Goal: Information Seeking & Learning: Compare options

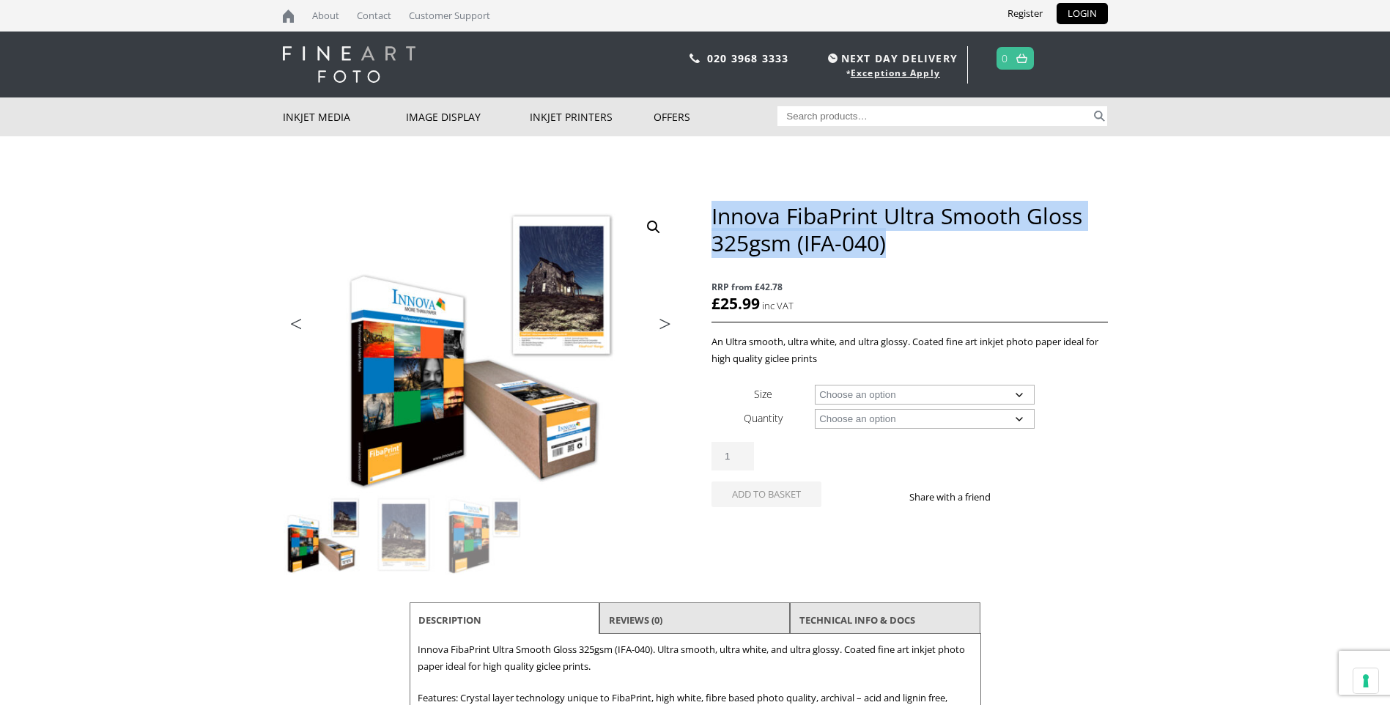
drag, startPoint x: 712, startPoint y: 216, endPoint x: 897, endPoint y: 235, distance: 185.6
click at [897, 235] on h1 "Innova FibaPrint Ultra Smooth Gloss 325gsm (IFA-040)" at bounding box center [909, 229] width 396 height 54
drag, startPoint x: 882, startPoint y: 237, endPoint x: 872, endPoint y: 238, distance: 10.3
copy h1 "Innova FibaPrint Ultra Smooth Gloss 325gsm (IFA-040)"
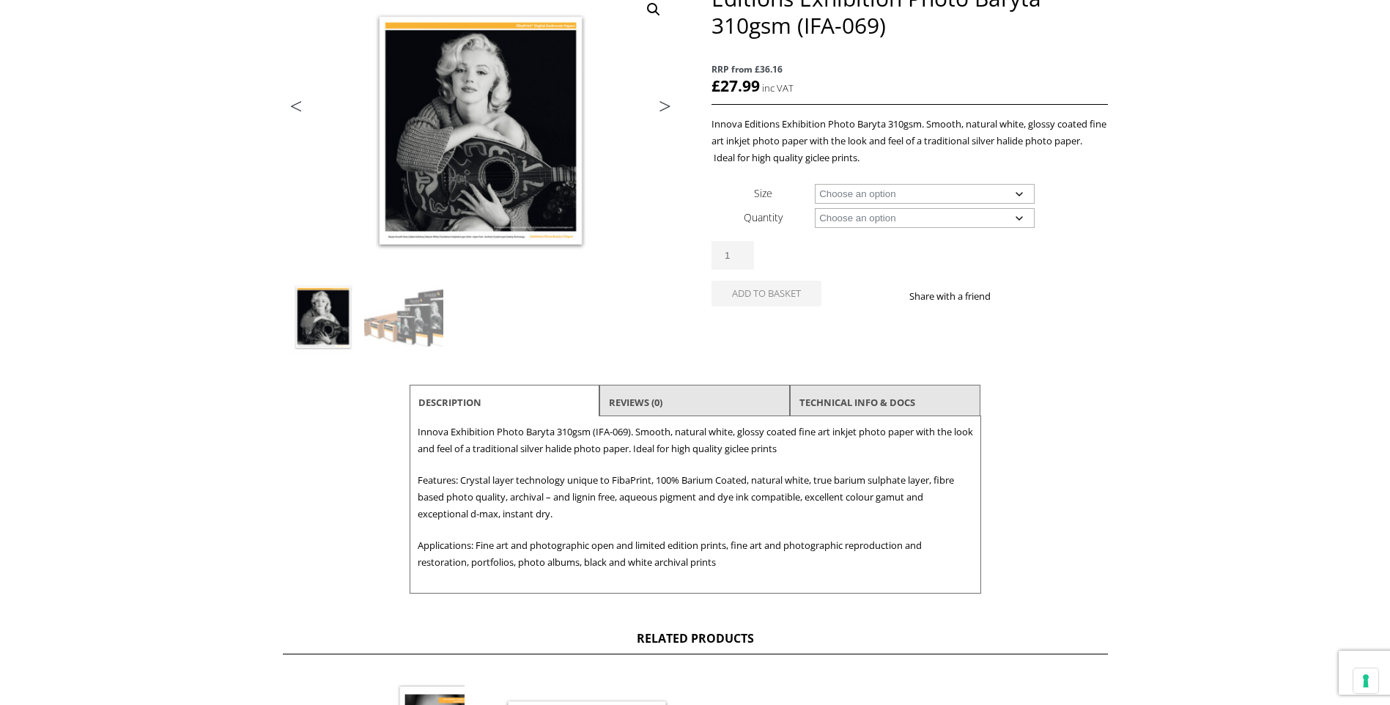
scroll to position [220, 0]
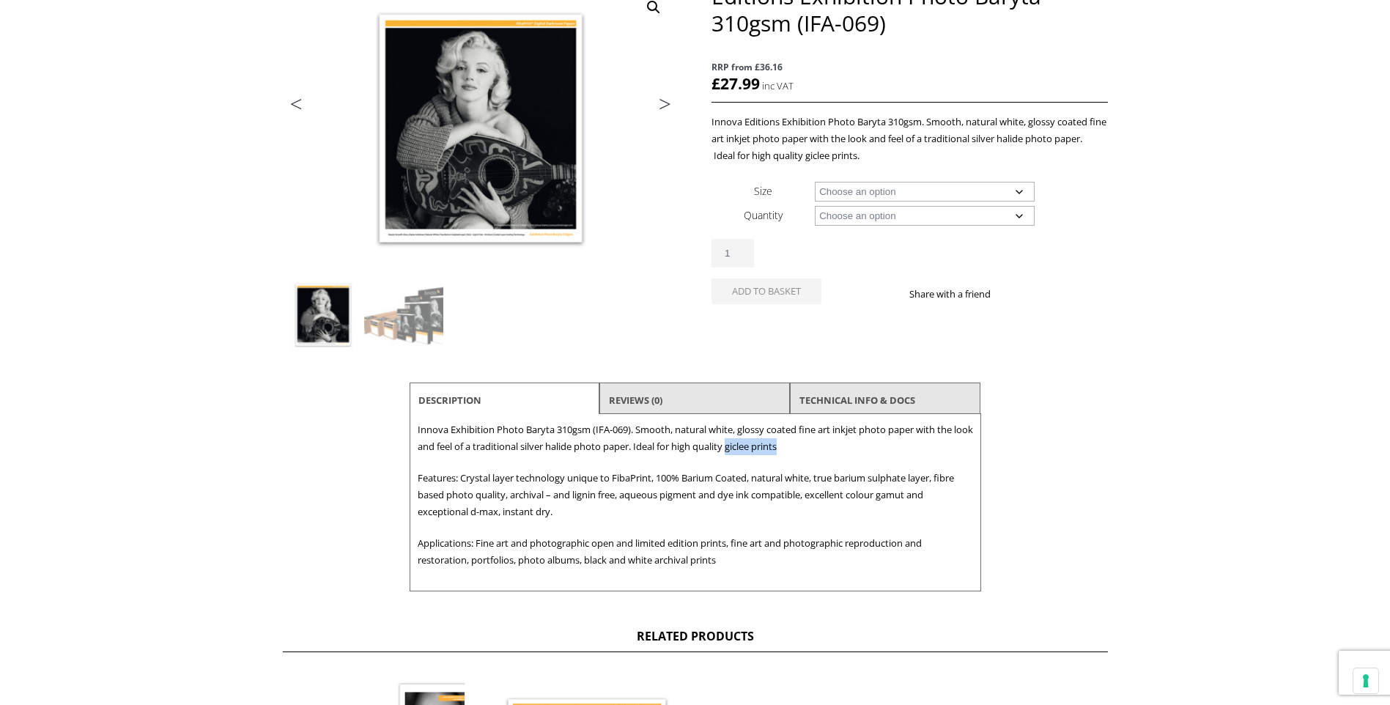
drag, startPoint x: 753, startPoint y: 446, endPoint x: 809, endPoint y: 445, distance: 55.7
click at [809, 445] on p "Innova Exhibition Photo Baryta 310gsm (IFA-069). Smooth, natural white, glossy …" at bounding box center [695, 438] width 555 height 34
drag, startPoint x: 809, startPoint y: 445, endPoint x: 786, endPoint y: 445, distance: 22.7
copy p "giclee prints"
